Goal: Information Seeking & Learning: Get advice/opinions

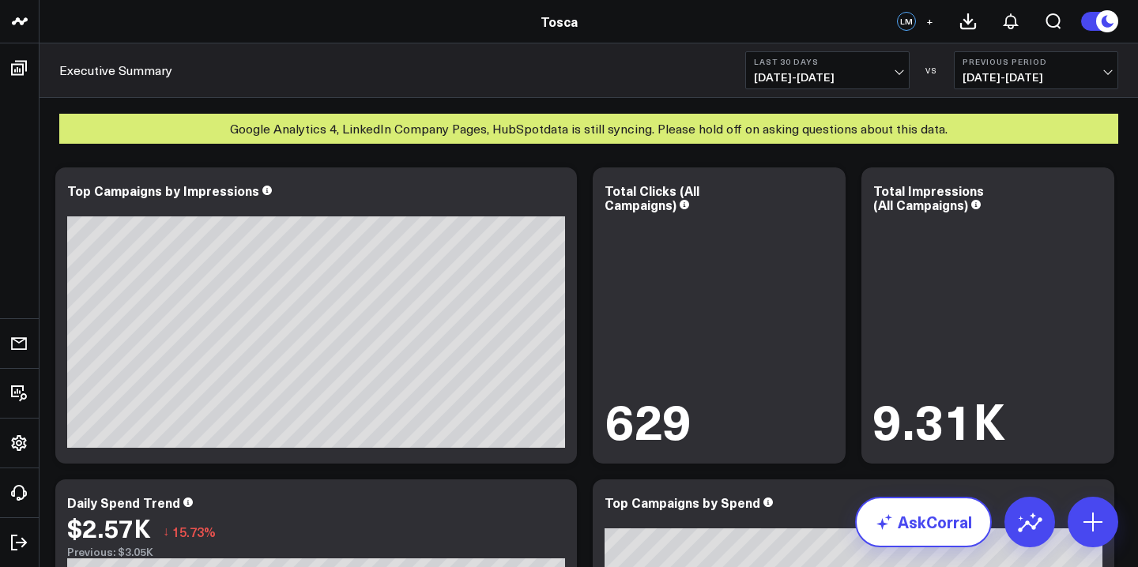
click at [908, 528] on link "AskCorral" at bounding box center [923, 522] width 137 height 51
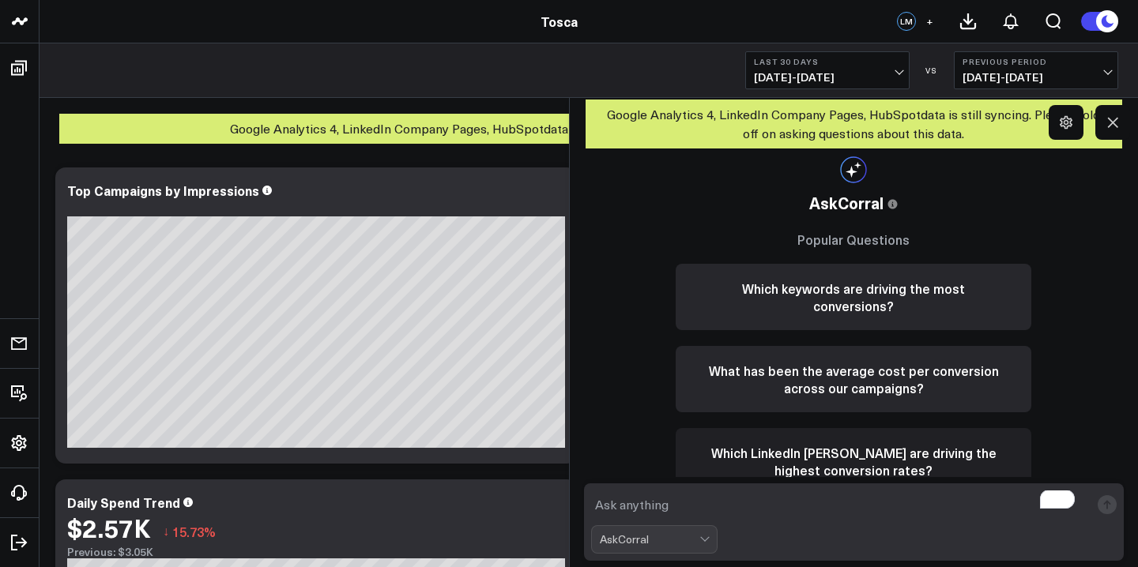
scroll to position [6, 0]
click at [893, 366] on button "What has been the average cost per conversion across our campaigns?" at bounding box center [852, 379] width 355 height 66
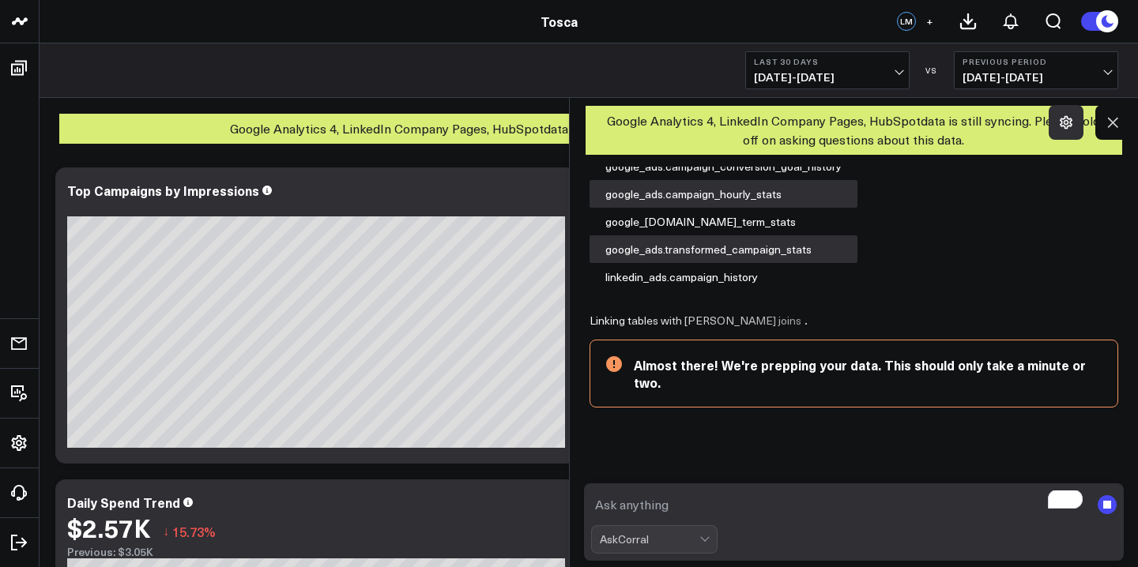
scroll to position [165, 0]
click at [1070, 135] on button at bounding box center [1065, 122] width 35 height 35
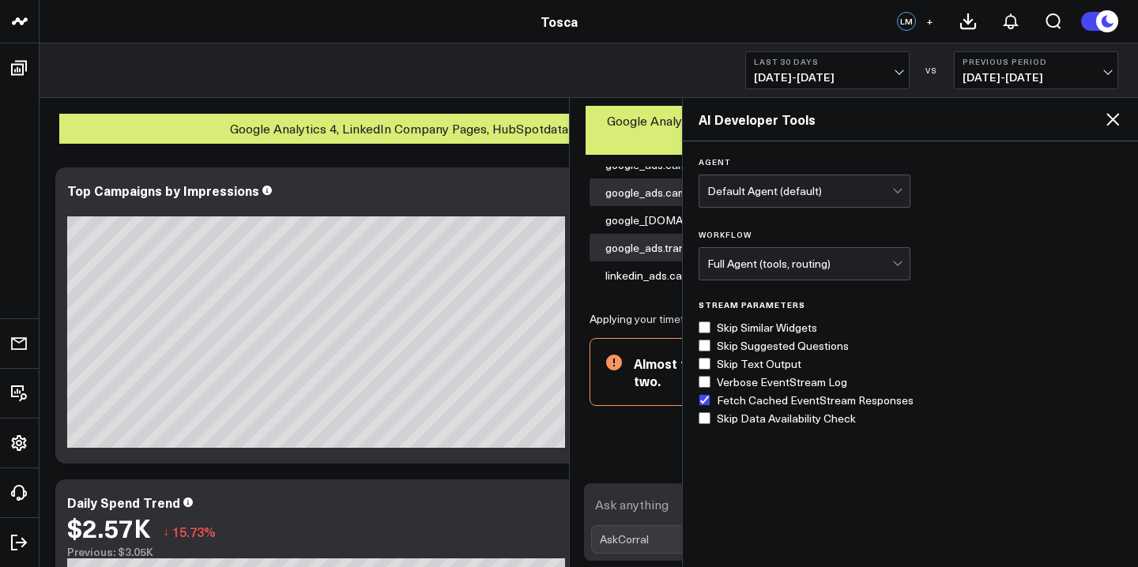
click at [1116, 120] on icon at bounding box center [1112, 119] width 19 height 19
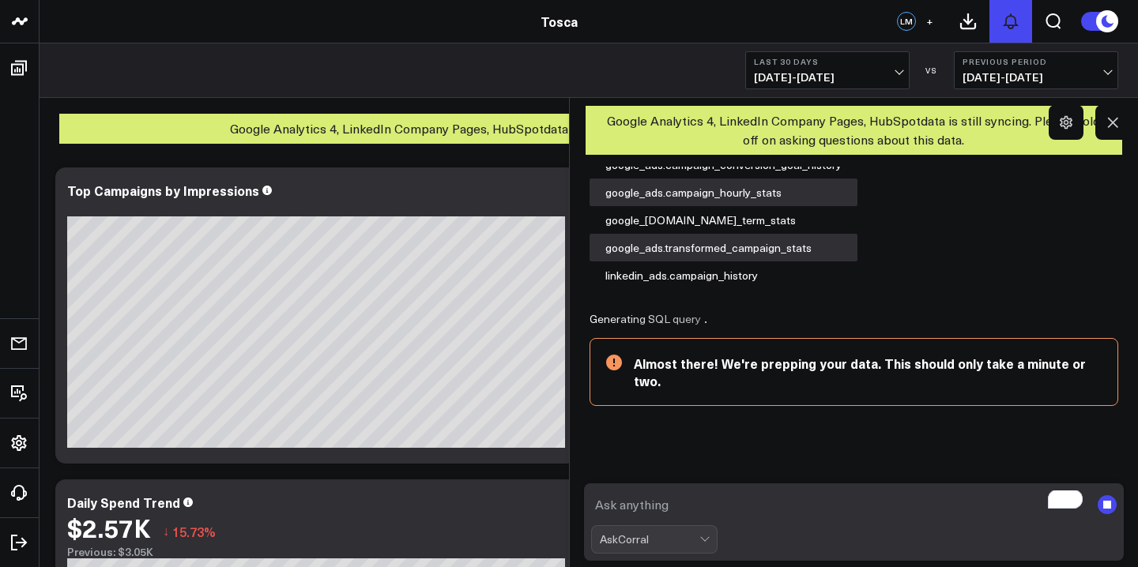
click at [1002, 24] on icon at bounding box center [1010, 21] width 19 height 19
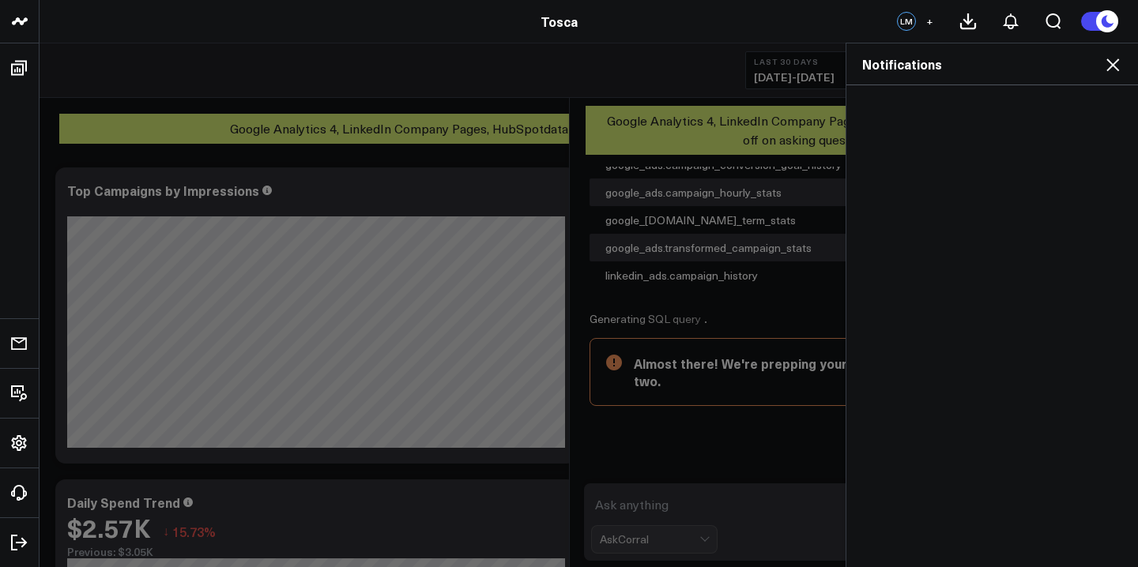
click at [1123, 51] on div "Notifications" at bounding box center [992, 64] width 292 height 42
click at [1115, 66] on icon at bounding box center [1112, 64] width 19 height 19
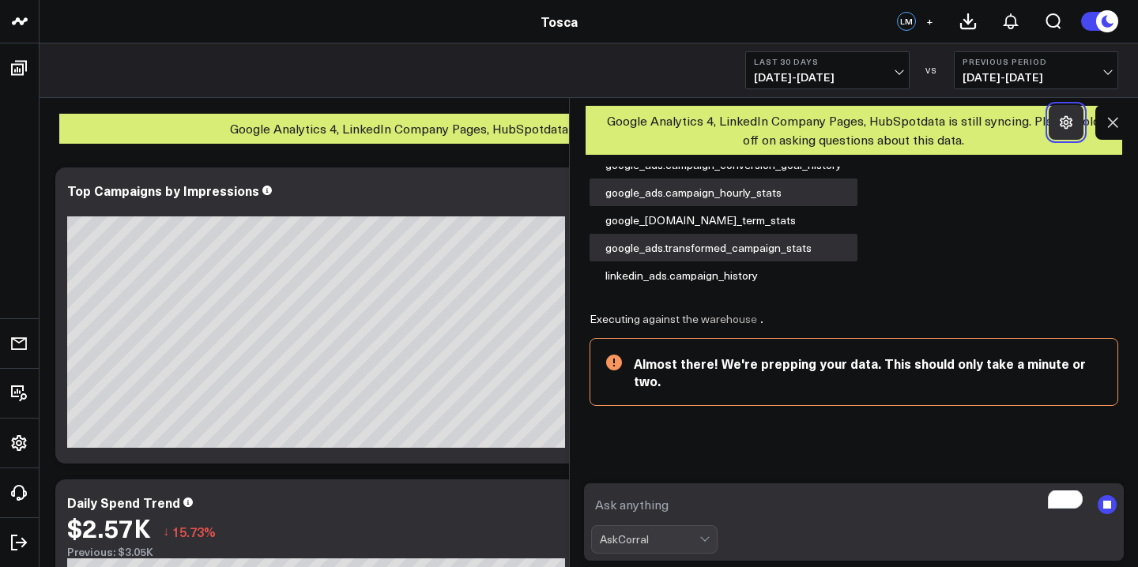
click at [1059, 126] on icon at bounding box center [1066, 123] width 16 height 16
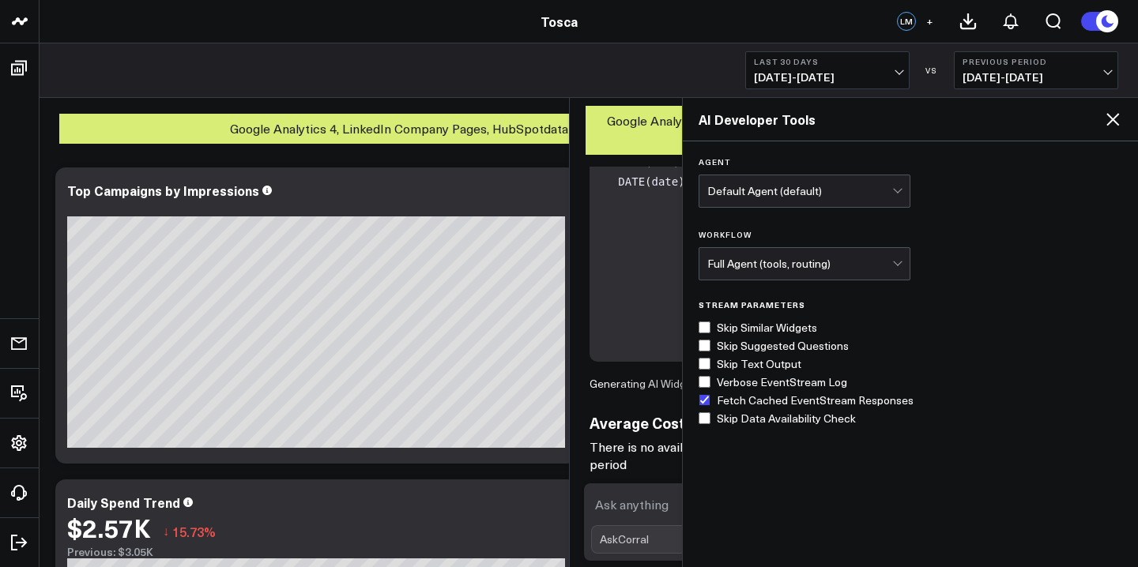
click at [1118, 115] on icon at bounding box center [1112, 119] width 13 height 13
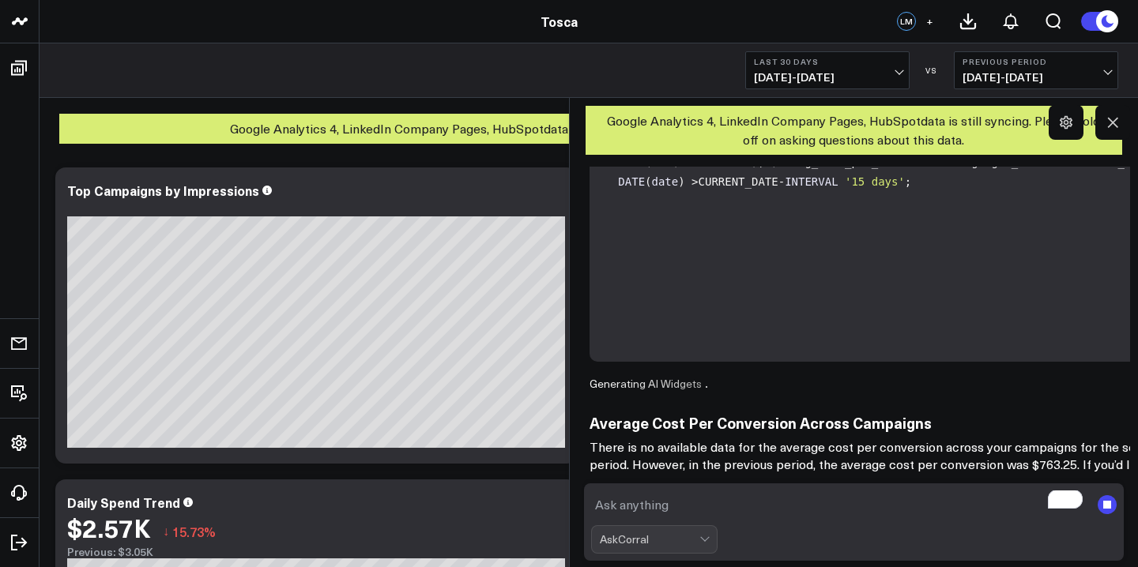
scroll to position [378, 0]
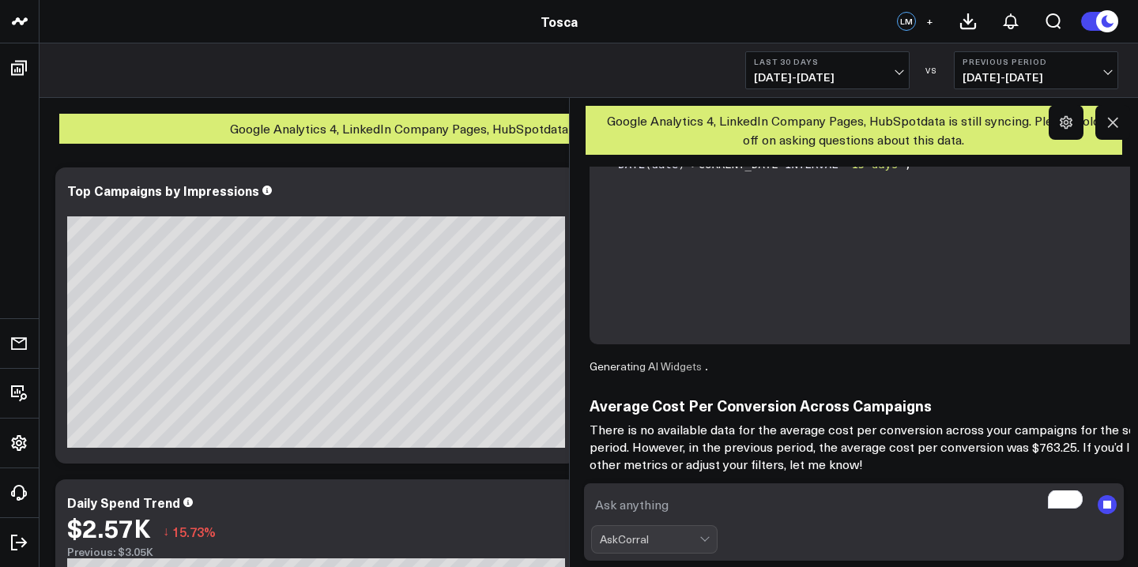
click at [908, 501] on textarea "To enrich screen reader interactions, please activate Accessibility in Grammarl…" at bounding box center [840, 505] width 499 height 28
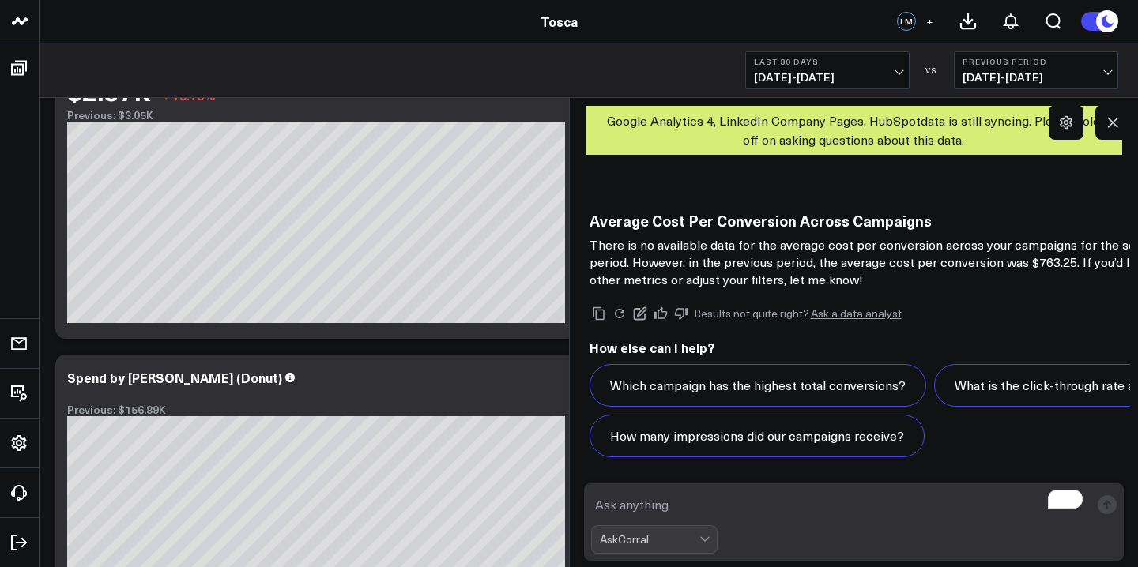
scroll to position [627, 0]
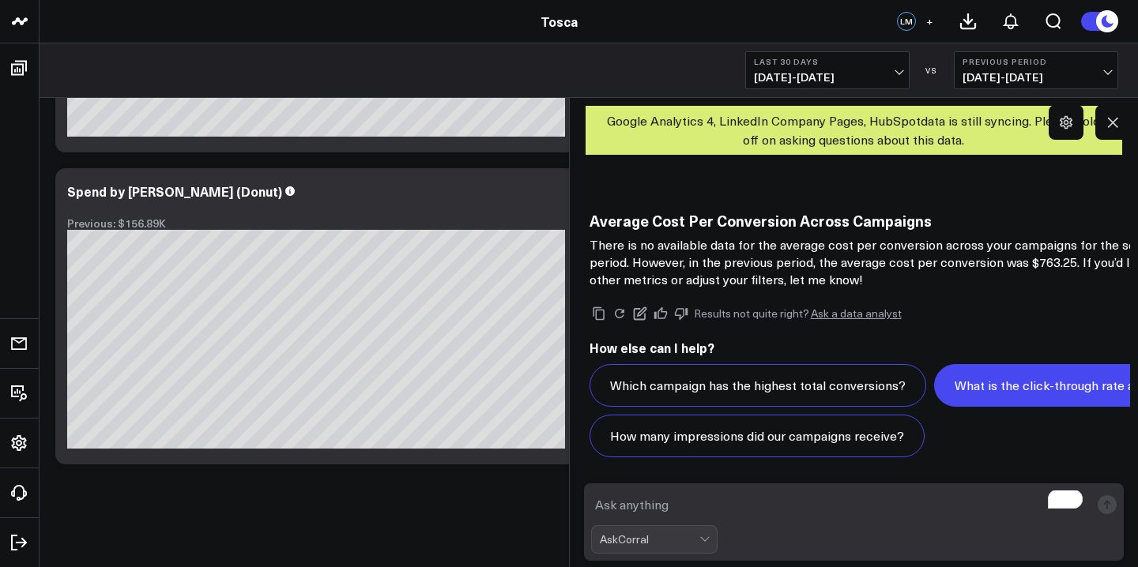
click at [934, 399] on button "What is the click-through rate across all campaigns?" at bounding box center [1104, 385] width 340 height 43
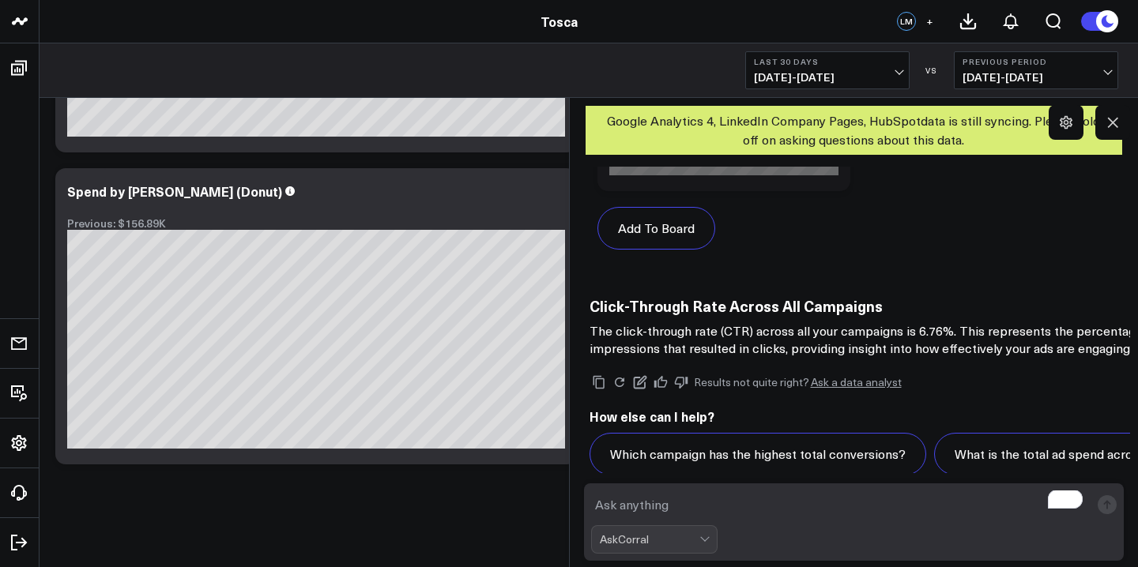
scroll to position [3643, 0]
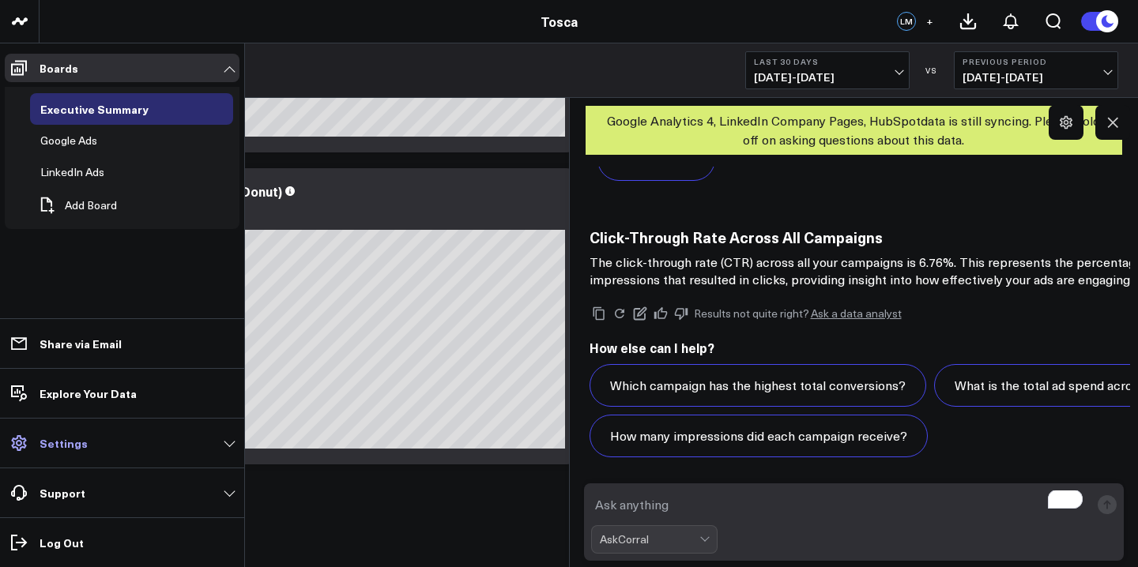
click at [68, 445] on p "Settings" at bounding box center [63, 443] width 48 height 13
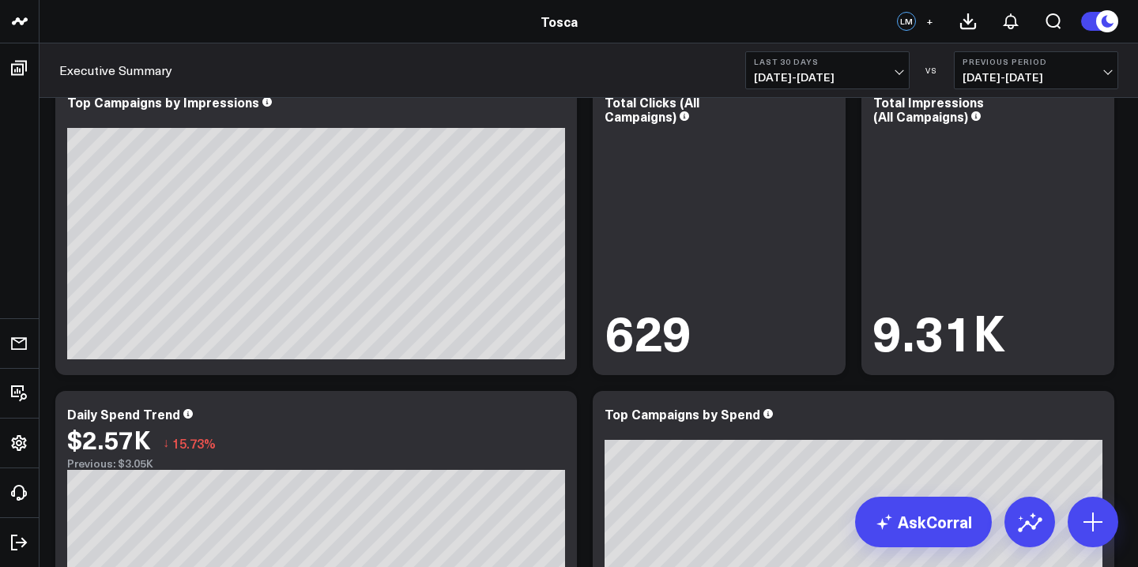
scroll to position [86, 0]
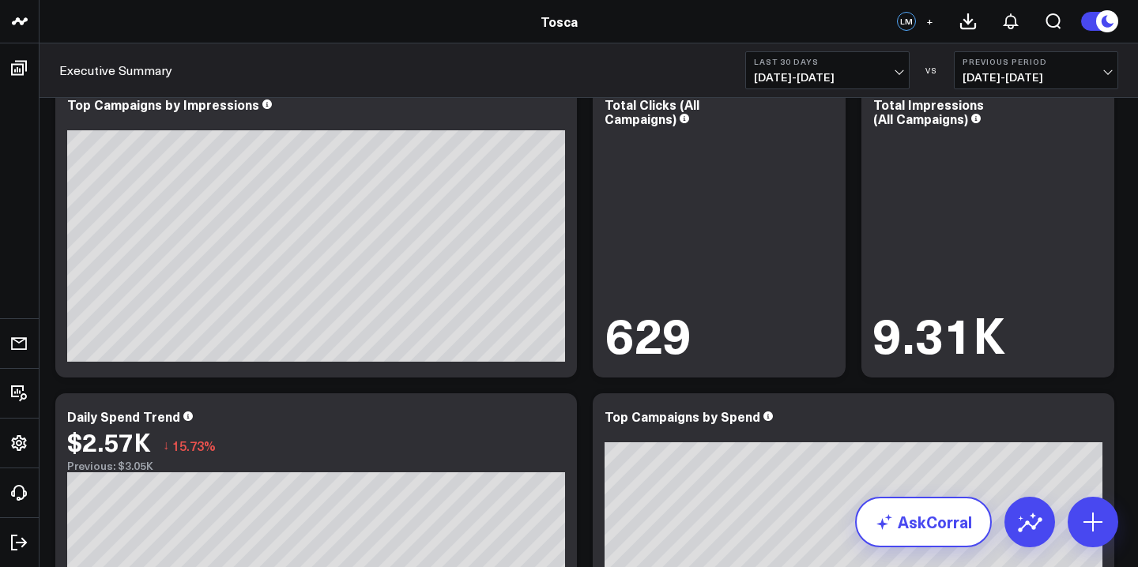
click at [901, 529] on link "AskCorral" at bounding box center [923, 522] width 137 height 51
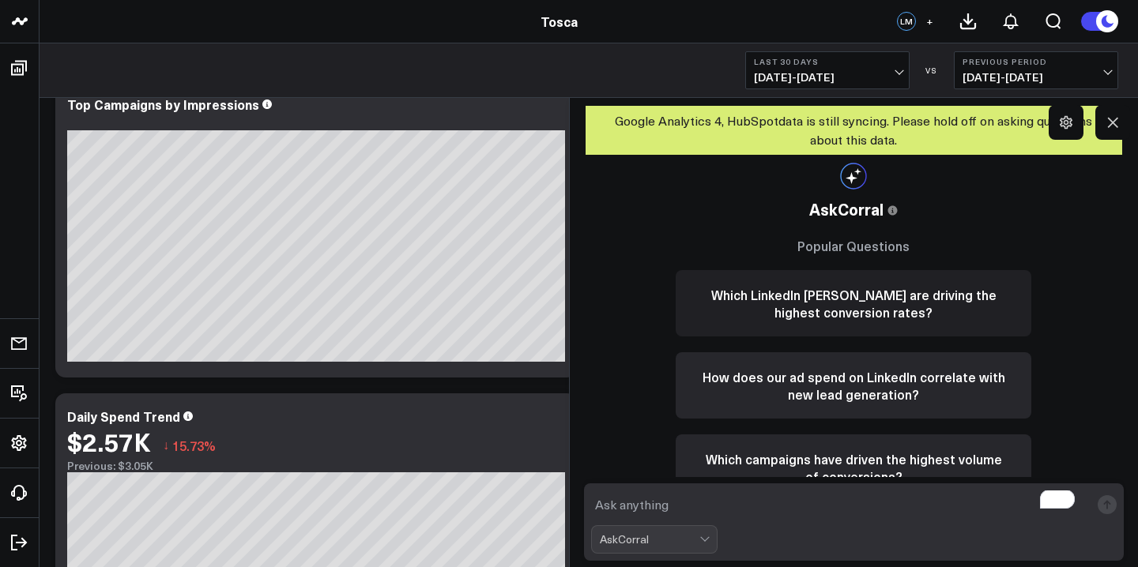
click at [897, 327] on button "Which LinkedIn [PERSON_NAME] are driving the highest conversion rates?" at bounding box center [852, 303] width 355 height 66
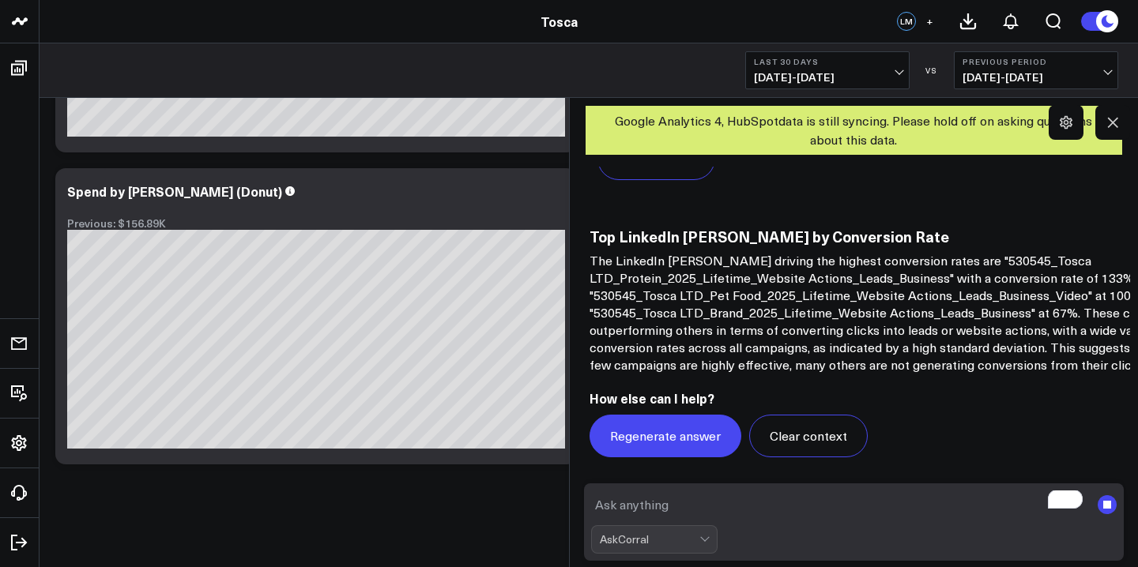
scroll to position [1449, 0]
click at [716, 505] on textarea "To enrich screen reader interactions, please activate Accessibility in Grammarl…" at bounding box center [840, 505] width 499 height 28
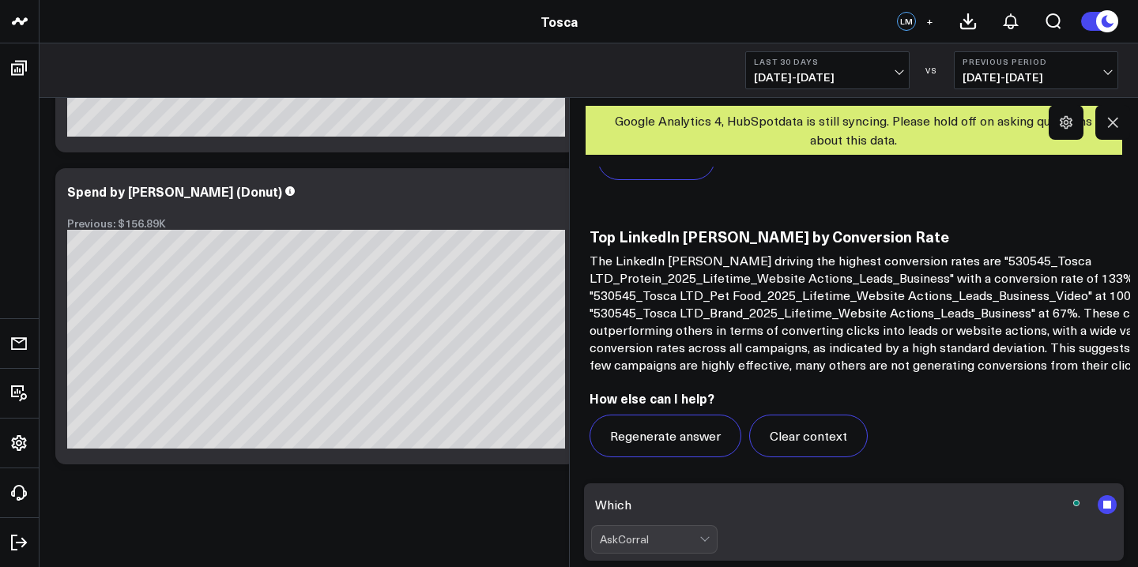
type textarea "Which"
type textarea "Can you review that using the past year of data"
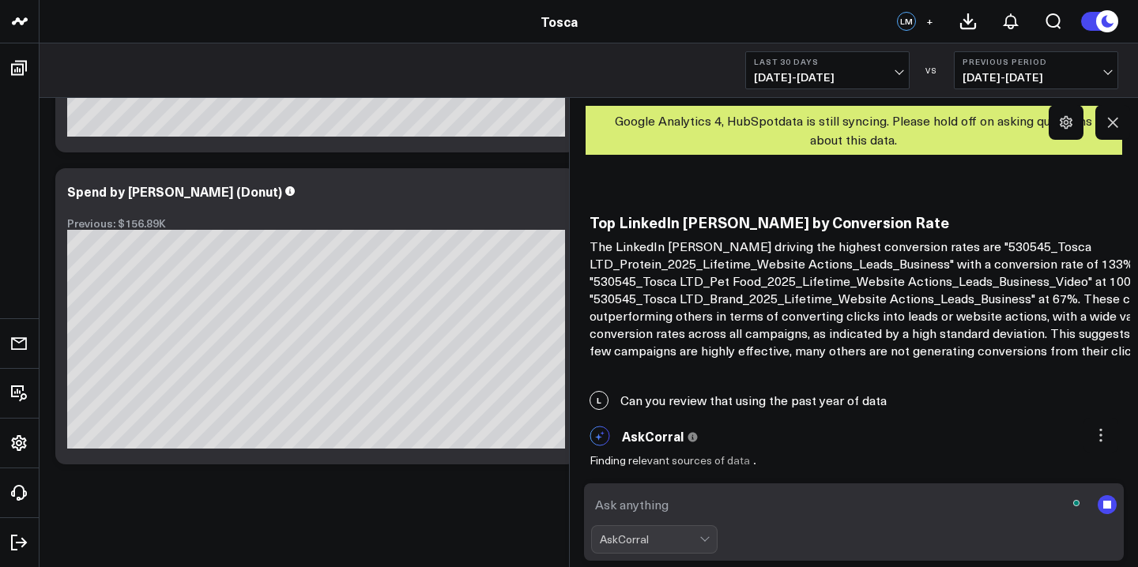
scroll to position [1463, 0]
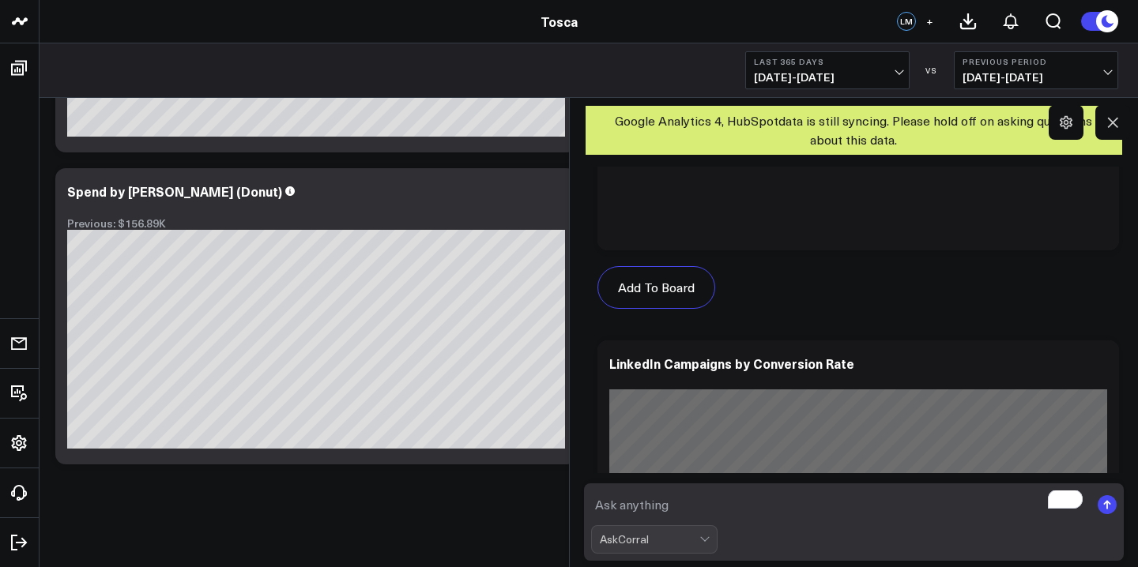
scroll to position [3499, 0]
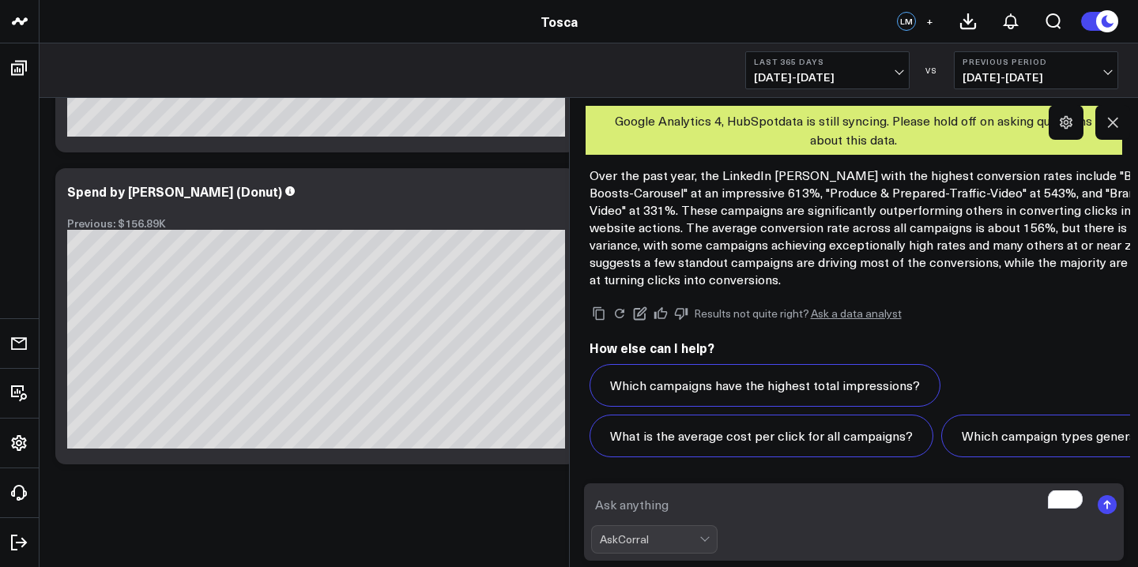
click at [1068, 448] on div "Which campaigns have the highest total impressions? What is the average cost pe…" at bounding box center [934, 410] width 691 height 93
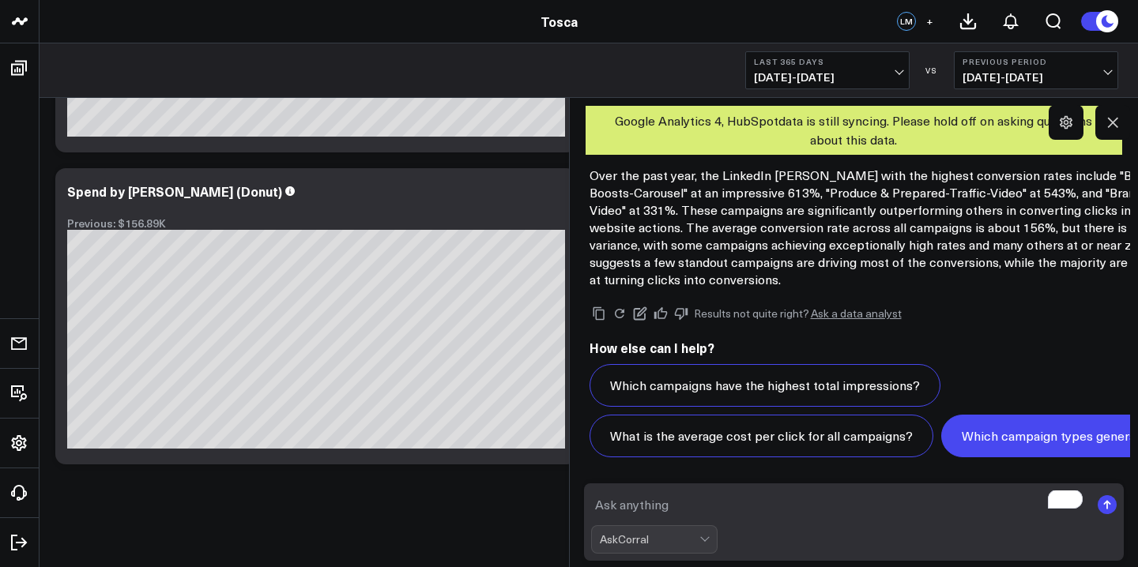
click at [941, 453] on button "Which campaign types generate the most clicks?" at bounding box center [1103, 436] width 325 height 43
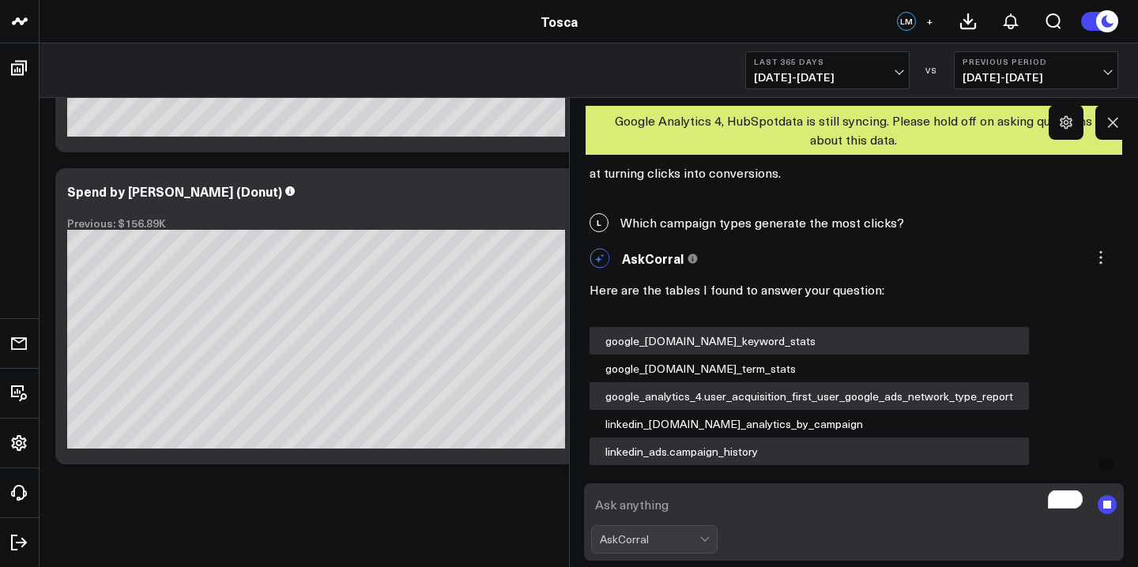
scroll to position [3731, 0]
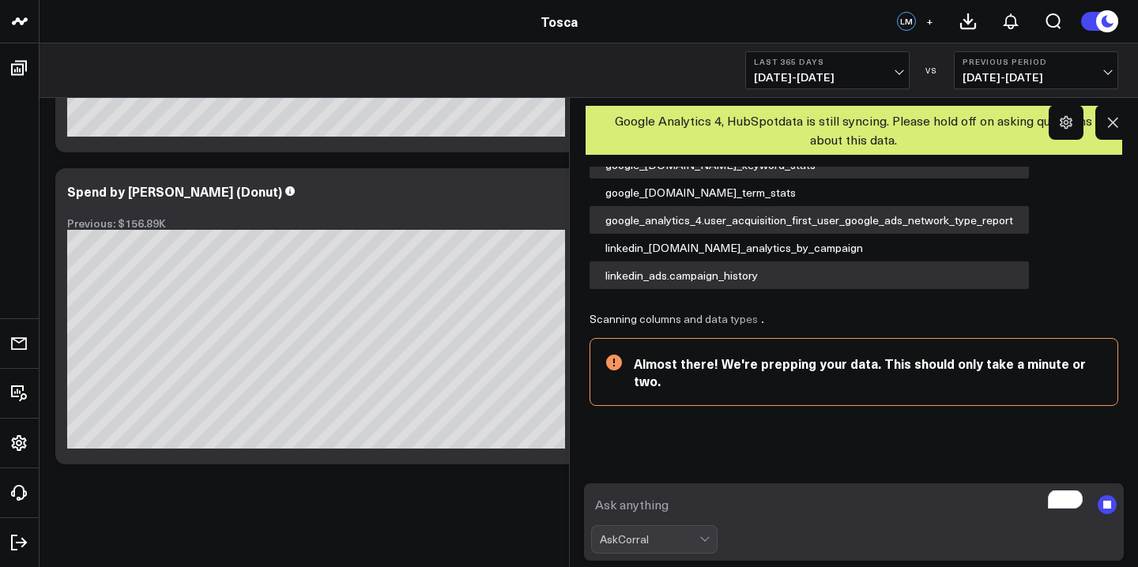
click at [807, 510] on textarea "To enrich screen reader interactions, please activate Accessibility in Grammarl…" at bounding box center [840, 505] width 499 height 28
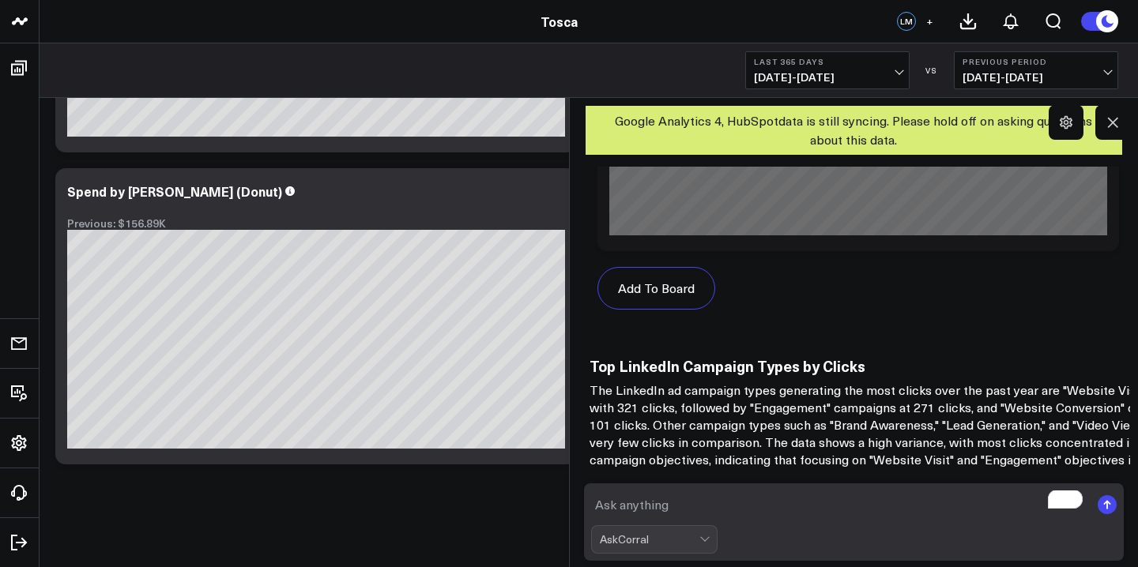
scroll to position [5396, 0]
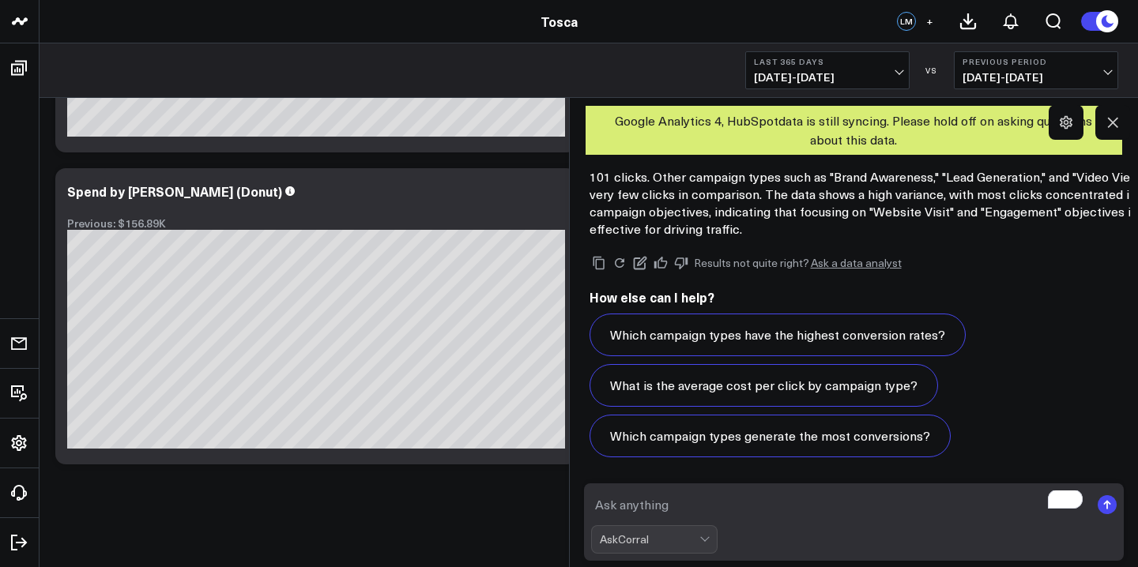
click at [793, 515] on textarea "To enrich screen reader interactions, please activate Accessibility in Grammarl…" at bounding box center [840, 505] width 499 height 28
type textarea "What ad channels are the best at driving website visit"
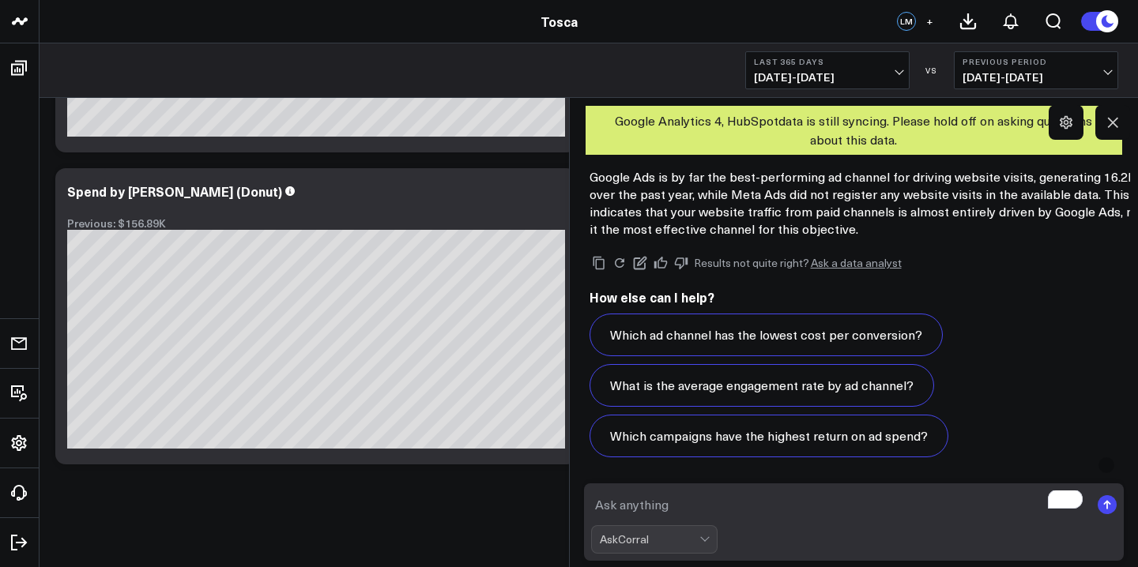
scroll to position [7296, 0]
